Goal: Communication & Community: Answer question/provide support

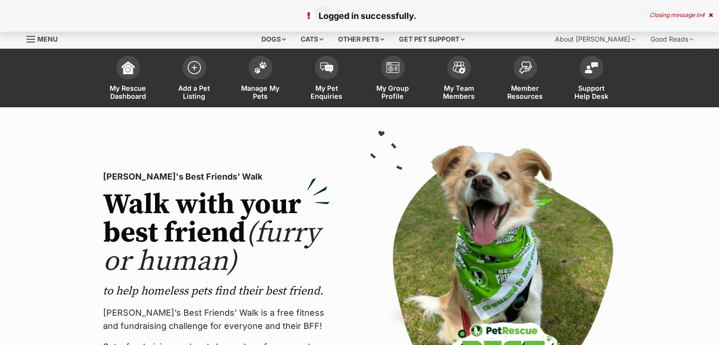
click at [662, 14] on div "Closing message in 4" at bounding box center [680, 15] width 63 height 7
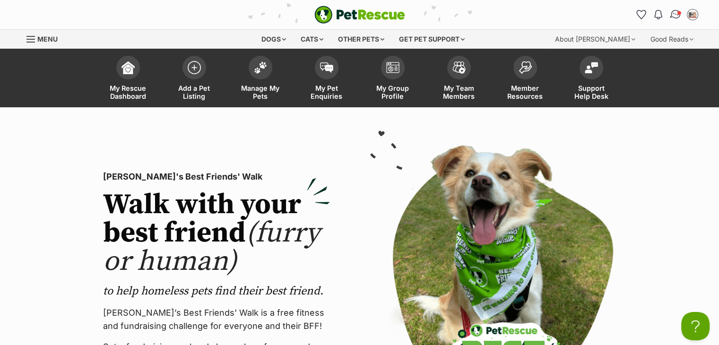
click at [672, 13] on img "Conversations" at bounding box center [675, 15] width 13 height 12
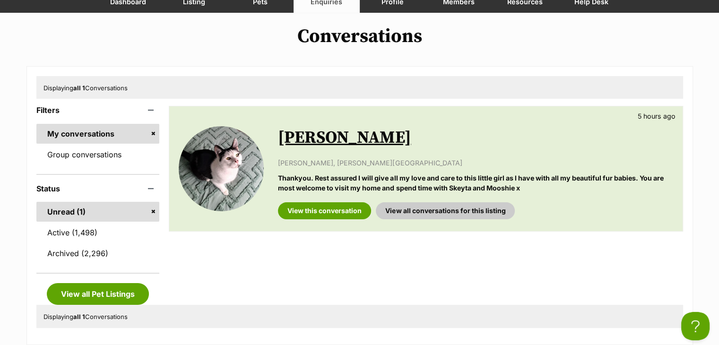
click at [333, 223] on div "Available Selina 5 hours ago Susan Dive, Spotswood, VIC Thankyou. Rest assured …" at bounding box center [425, 168] width 513 height 125
click at [328, 207] on link "View this conversation" at bounding box center [324, 210] width 93 height 17
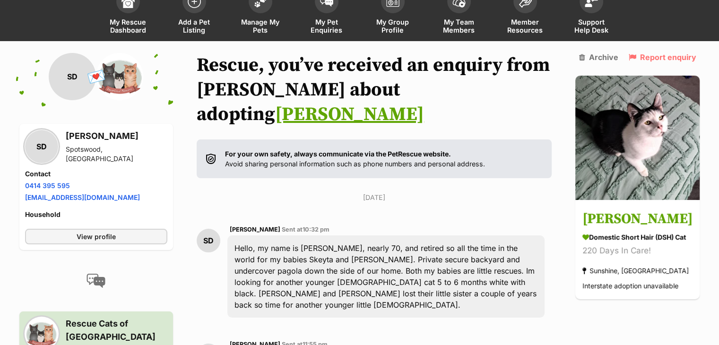
scroll to position [64, 0]
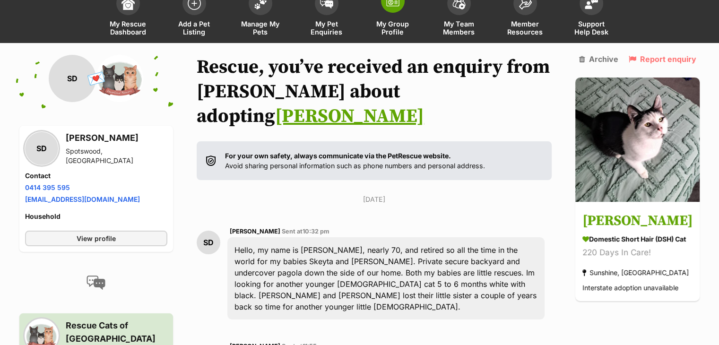
click at [384, 29] on span "My Group Profile" at bounding box center [392, 28] width 43 height 16
